Goal: Information Seeking & Learning: Learn about a topic

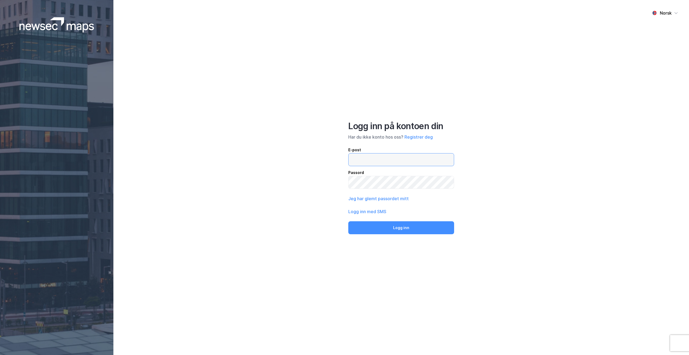
click at [380, 163] on input "email" at bounding box center [401, 159] width 105 height 12
type input "[EMAIL_ADDRESS][DOMAIN_NAME]"
click at [422, 230] on button "Logg inn" at bounding box center [402, 227] width 106 height 13
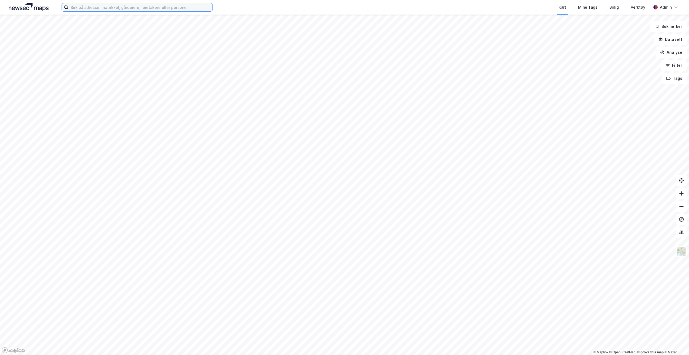
click at [90, 7] on input at bounding box center [140, 7] width 144 height 8
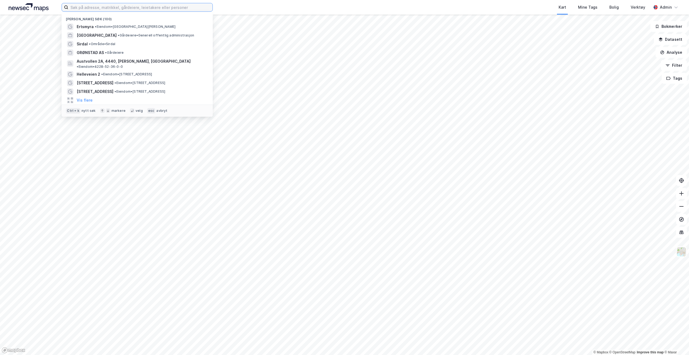
paste input "[STREET_ADDRESS]"
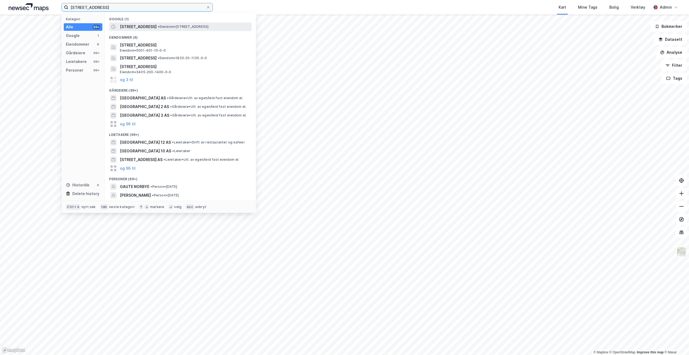
type input "[STREET_ADDRESS]"
click at [166, 25] on span "• Eiendom • [STREET_ADDRESS]" at bounding box center [183, 27] width 51 height 4
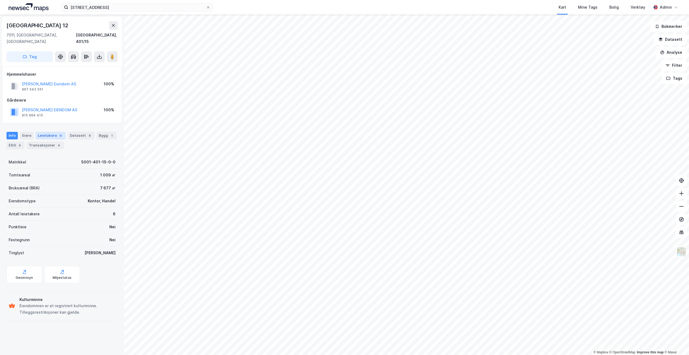
click at [43, 132] on div "Leietakere 6" at bounding box center [51, 136] width 30 height 8
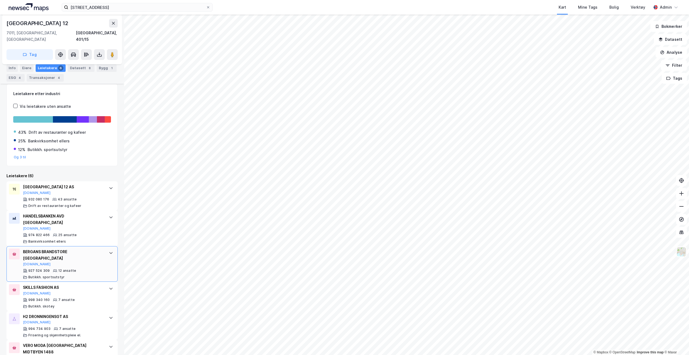
scroll to position [80, 0]
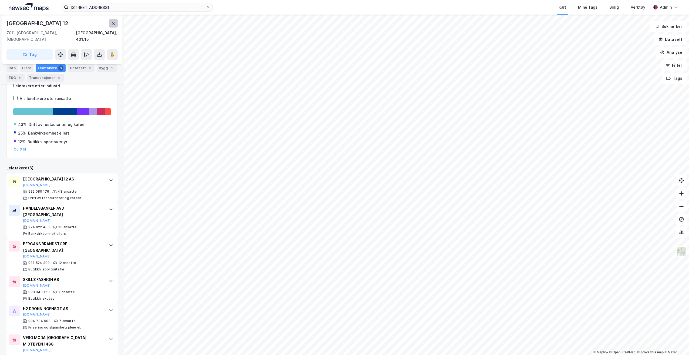
click at [112, 24] on icon at bounding box center [113, 23] width 4 height 4
